Goal: Information Seeking & Learning: Learn about a topic

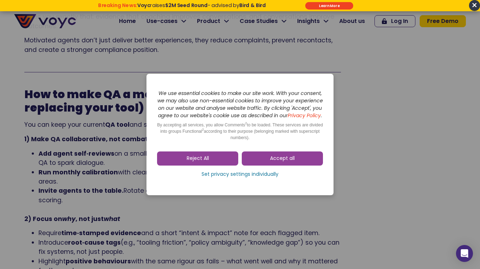
scroll to position [859, 0]
click at [222, 165] on link "Reject All" at bounding box center [197, 158] width 81 height 14
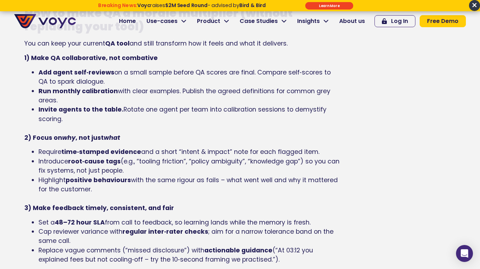
scroll to position [942, 0]
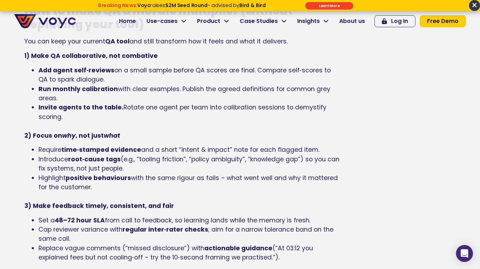
click at [156, 119] on li "Invite agents to the table. Rotate one agent per team into calibration sessions…" at bounding box center [189, 117] width 302 height 28
click at [99, 97] on li "Run monthly calibration with clear examples. Publish the agreed definitions for…" at bounding box center [189, 93] width 302 height 19
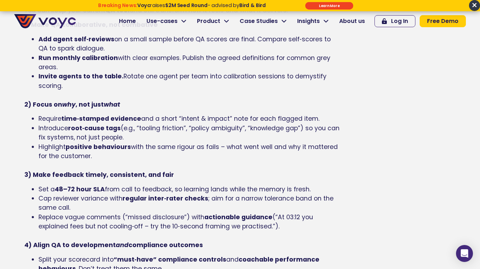
scroll to position [978, 0]
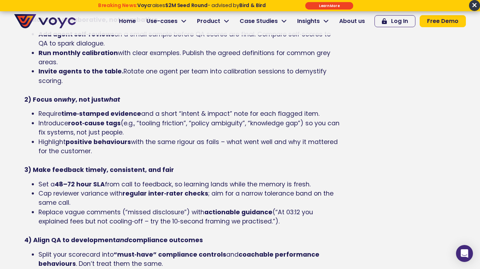
click at [83, 154] on span "with the same rigour as fails – what went well and why it mattered for the cust…" at bounding box center [187, 147] width 299 height 18
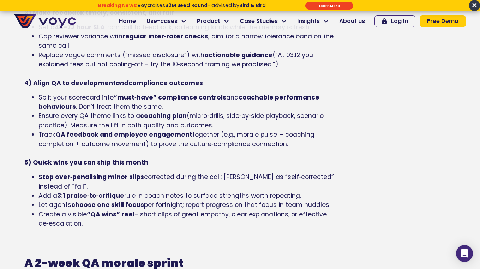
scroll to position [1139, 0]
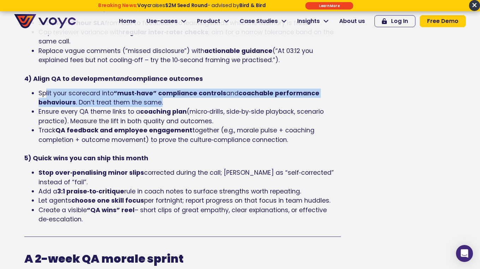
drag, startPoint x: 171, startPoint y: 101, endPoint x: 42, endPoint y: 96, distance: 129.2
click at [42, 96] on li "Split your scorecard into “must‑have” compliance controls and coachable perform…" at bounding box center [189, 98] width 302 height 19
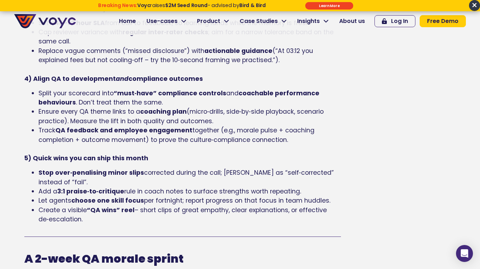
click at [64, 117] on span "(micro‑drills, side‑by‑side playback, scenario practice). Measure the lift in b…" at bounding box center [180, 116] width 285 height 18
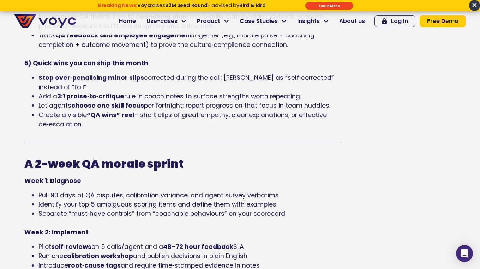
scroll to position [1219, 0]
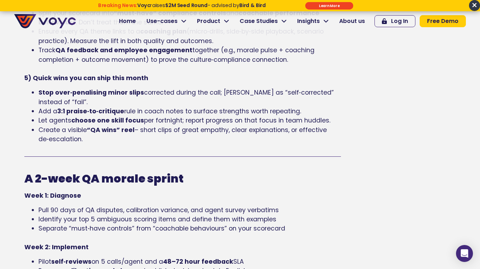
click at [57, 98] on li "Stop over‑penalising minor slips corrected during the call; mark as “self‑corre…" at bounding box center [189, 97] width 302 height 19
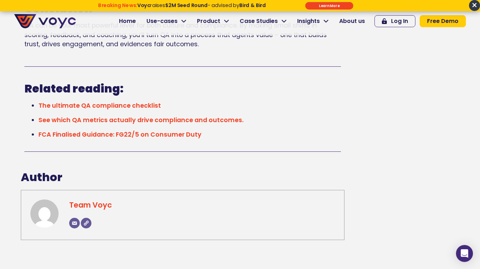
scroll to position [1772, 0]
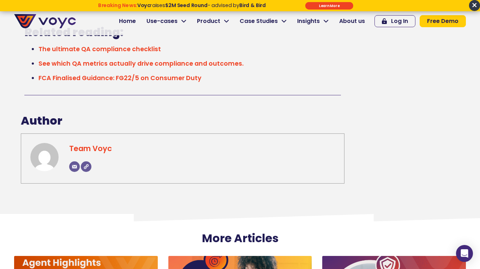
click at [142, 63] on link "See which QA metrics actually drive compliance and outcomes." at bounding box center [140, 63] width 205 height 8
click at [141, 66] on link "See which QA metrics actually drive compliance and outcomes." at bounding box center [140, 63] width 205 height 8
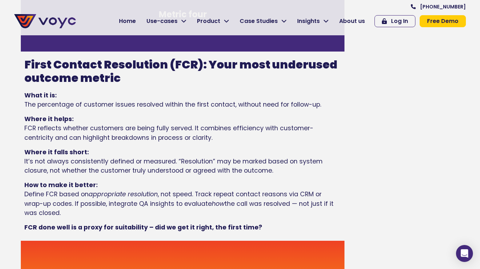
scroll to position [1248, 0]
